Goal: Navigation & Orientation: Understand site structure

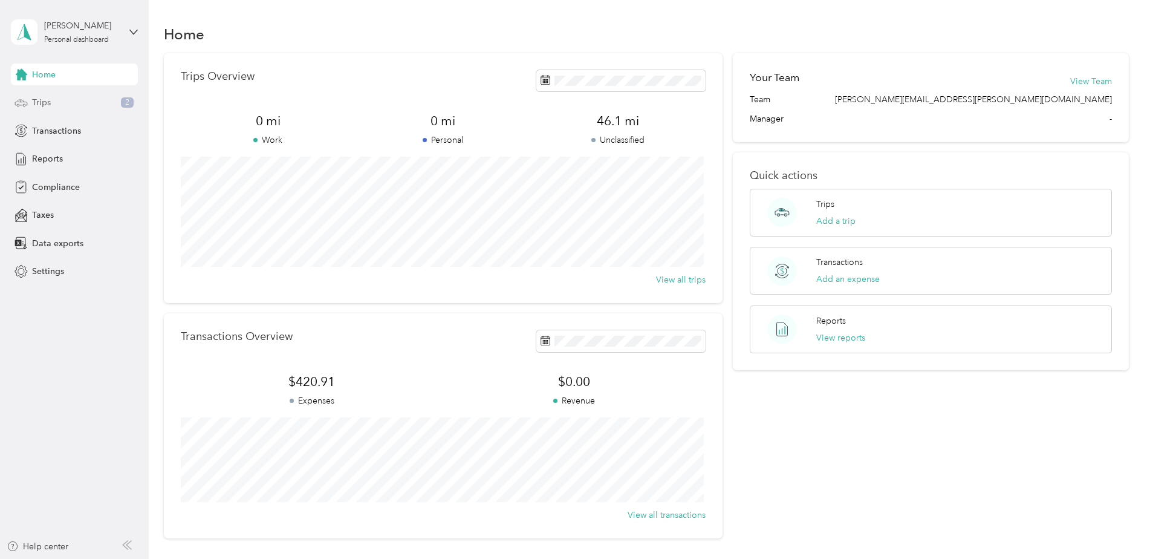
click at [45, 100] on span "Trips" at bounding box center [41, 102] width 19 height 13
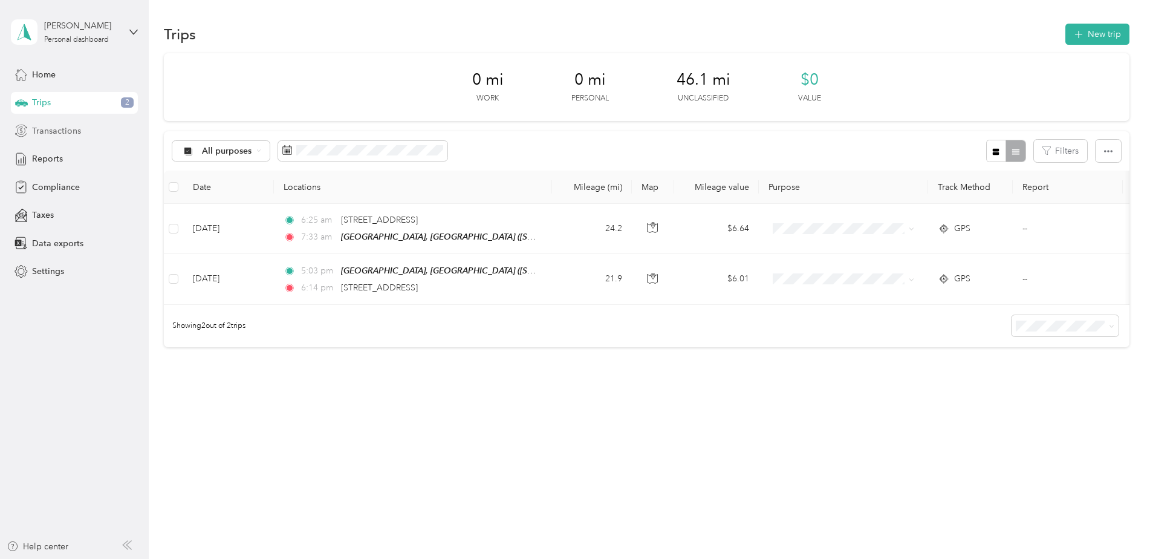
click at [57, 127] on span "Transactions" at bounding box center [56, 131] width 49 height 13
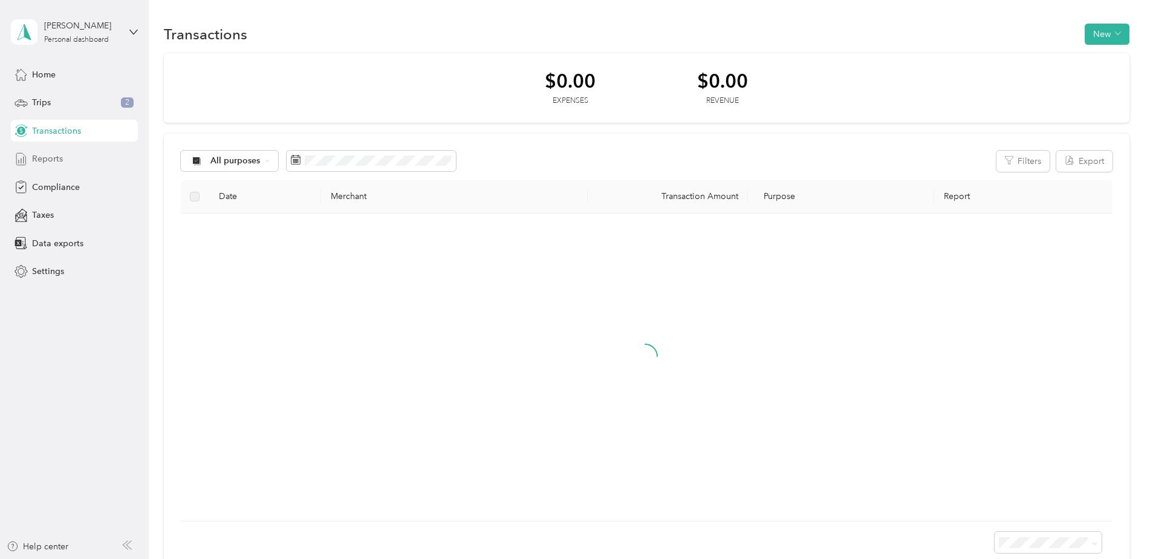
click at [51, 155] on span "Reports" at bounding box center [47, 158] width 31 height 13
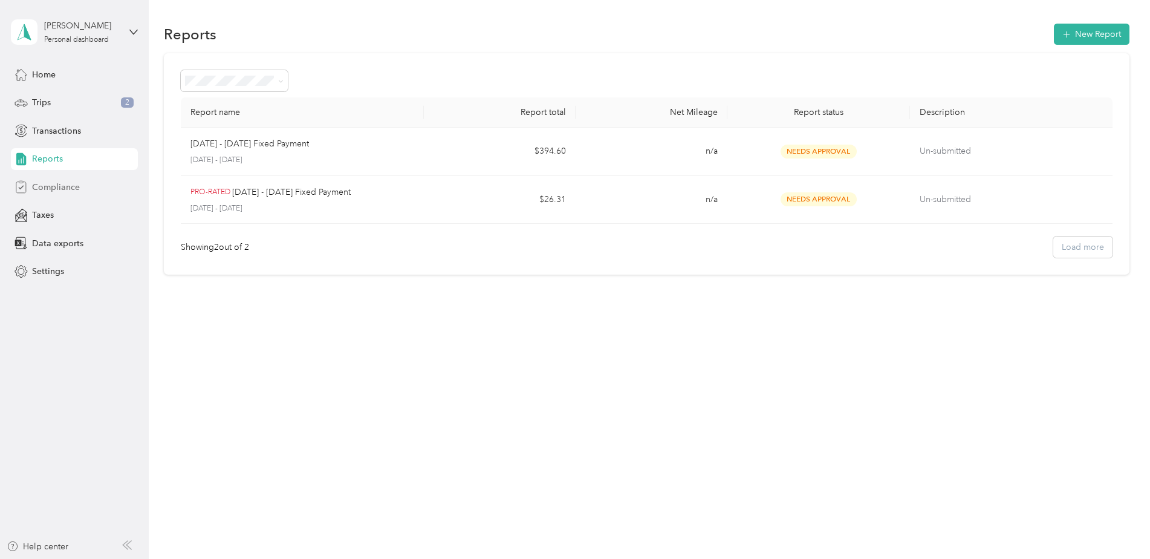
click at [57, 181] on span "Compliance" at bounding box center [56, 187] width 48 height 13
